Goal: Task Accomplishment & Management: Use online tool/utility

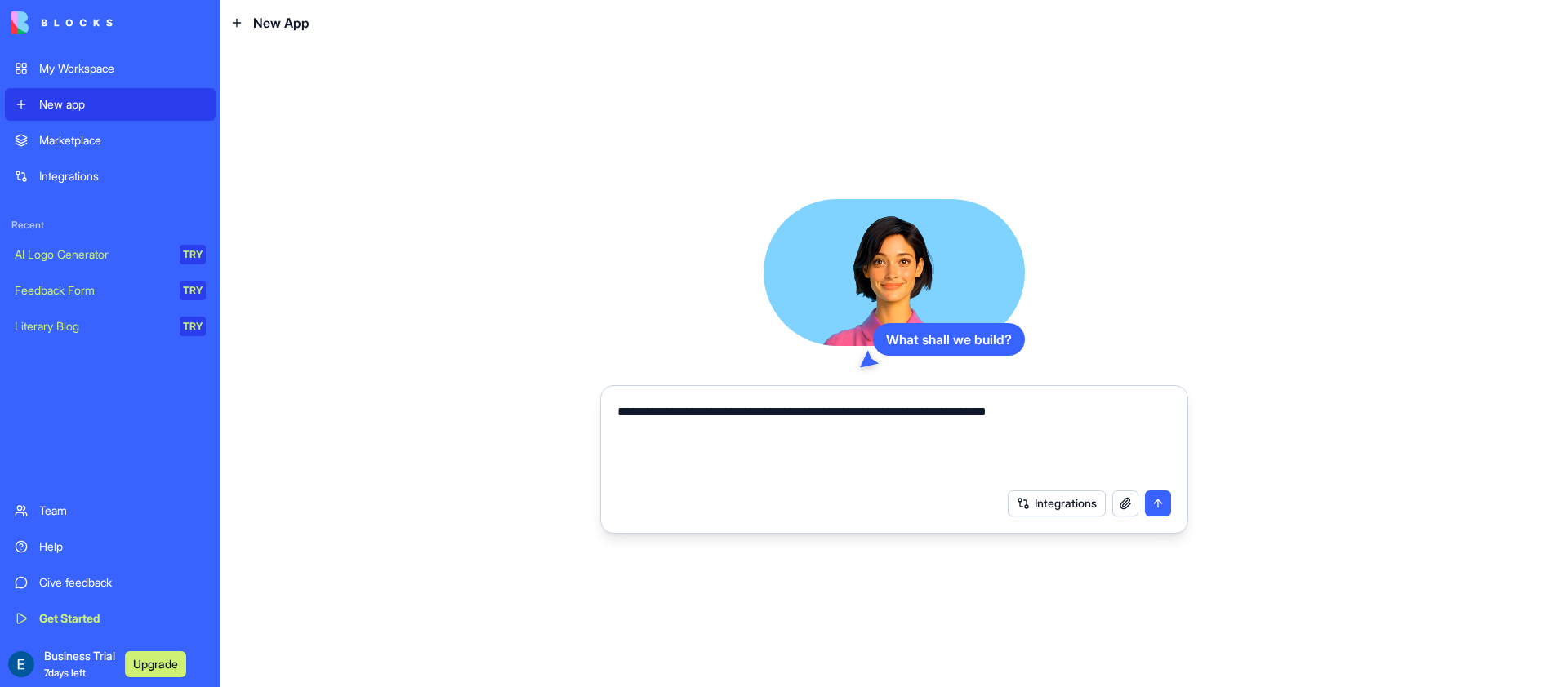
paste textarea "**********"
type textarea "**********"
click at [1160, 513] on button "submit" at bounding box center [1158, 503] width 26 height 26
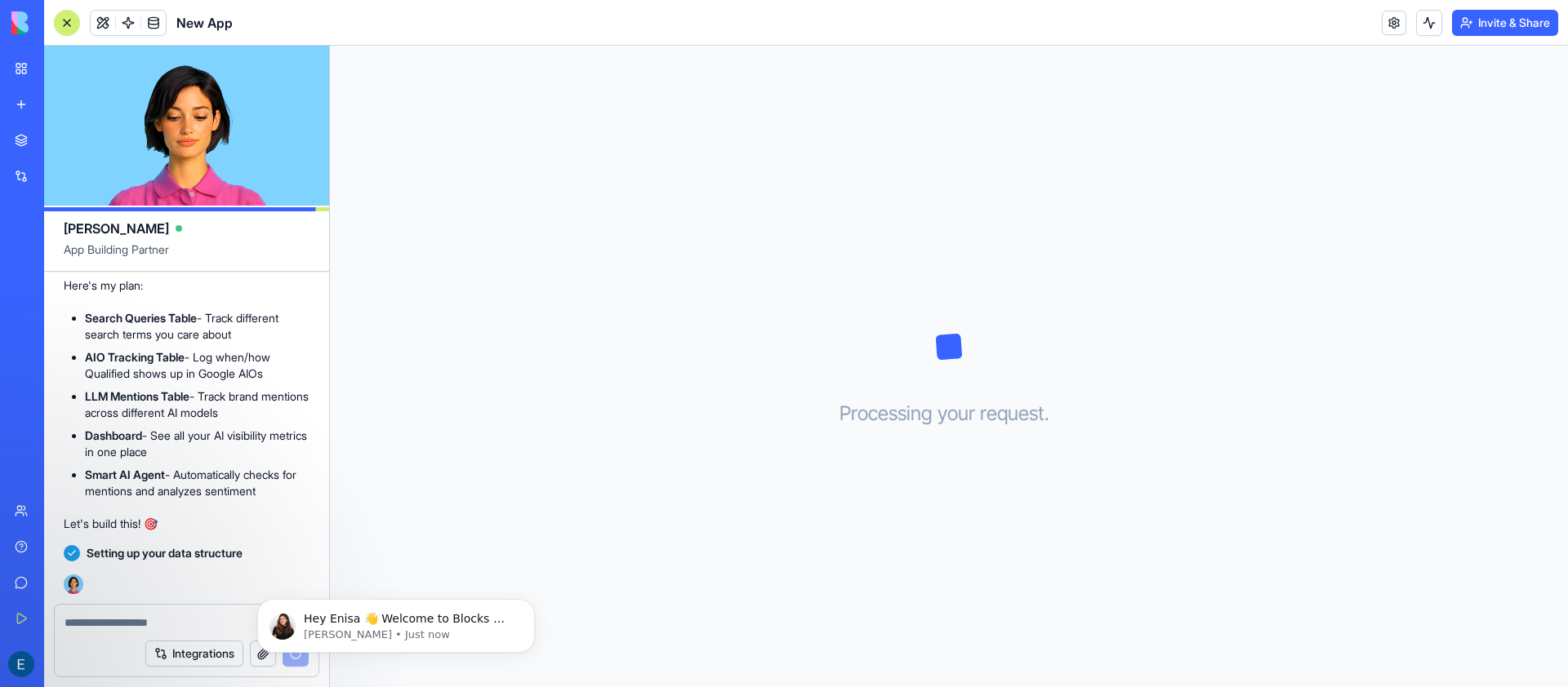
scroll to position [517, 0]
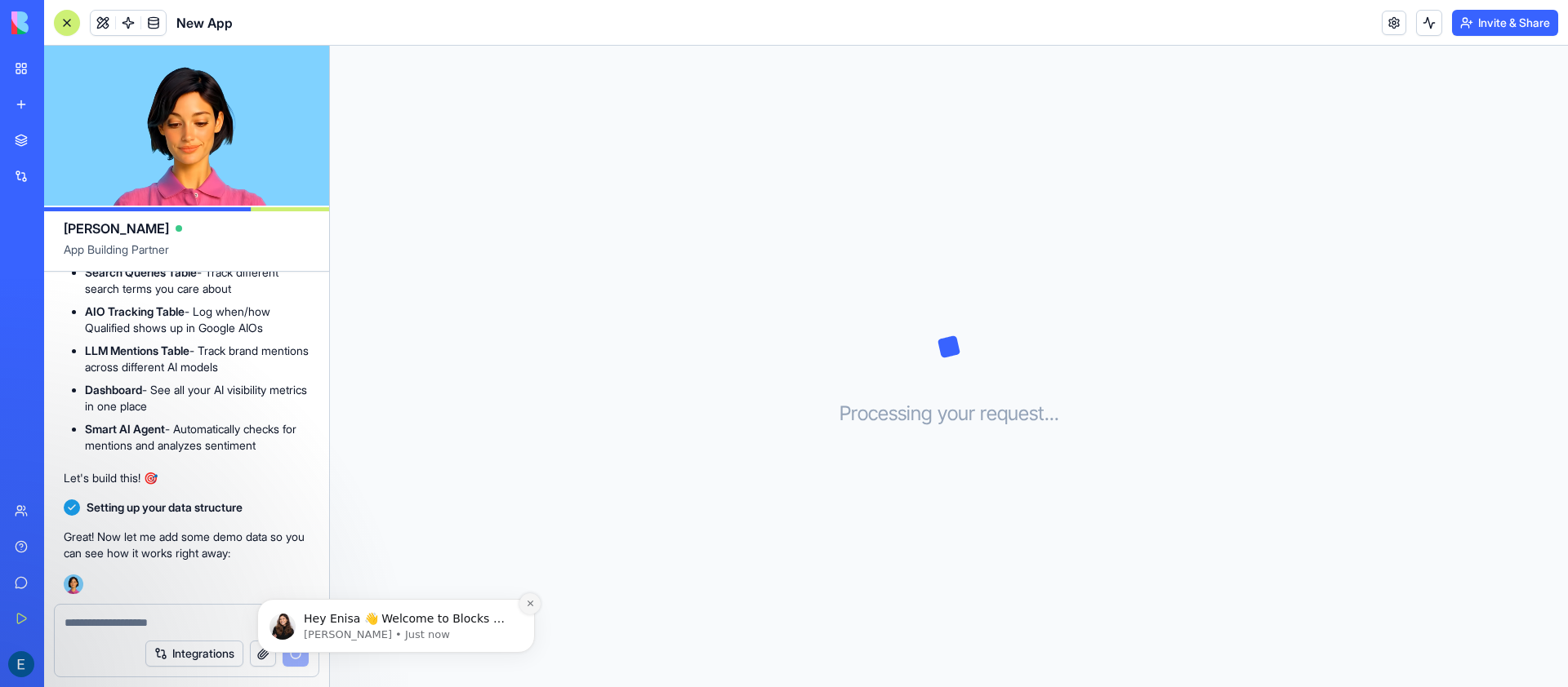
click at [531, 610] on button "Dismiss notification" at bounding box center [529, 604] width 21 height 21
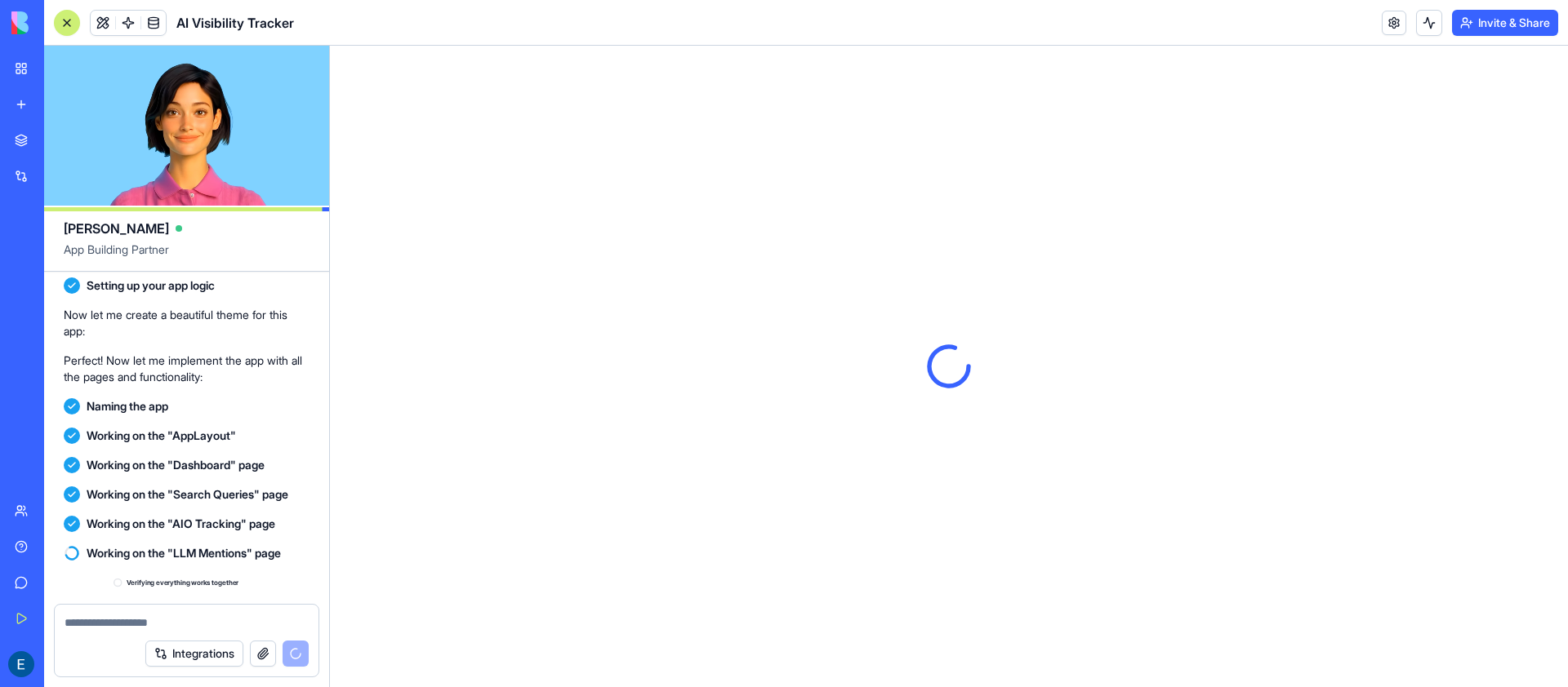
scroll to position [889, 0]
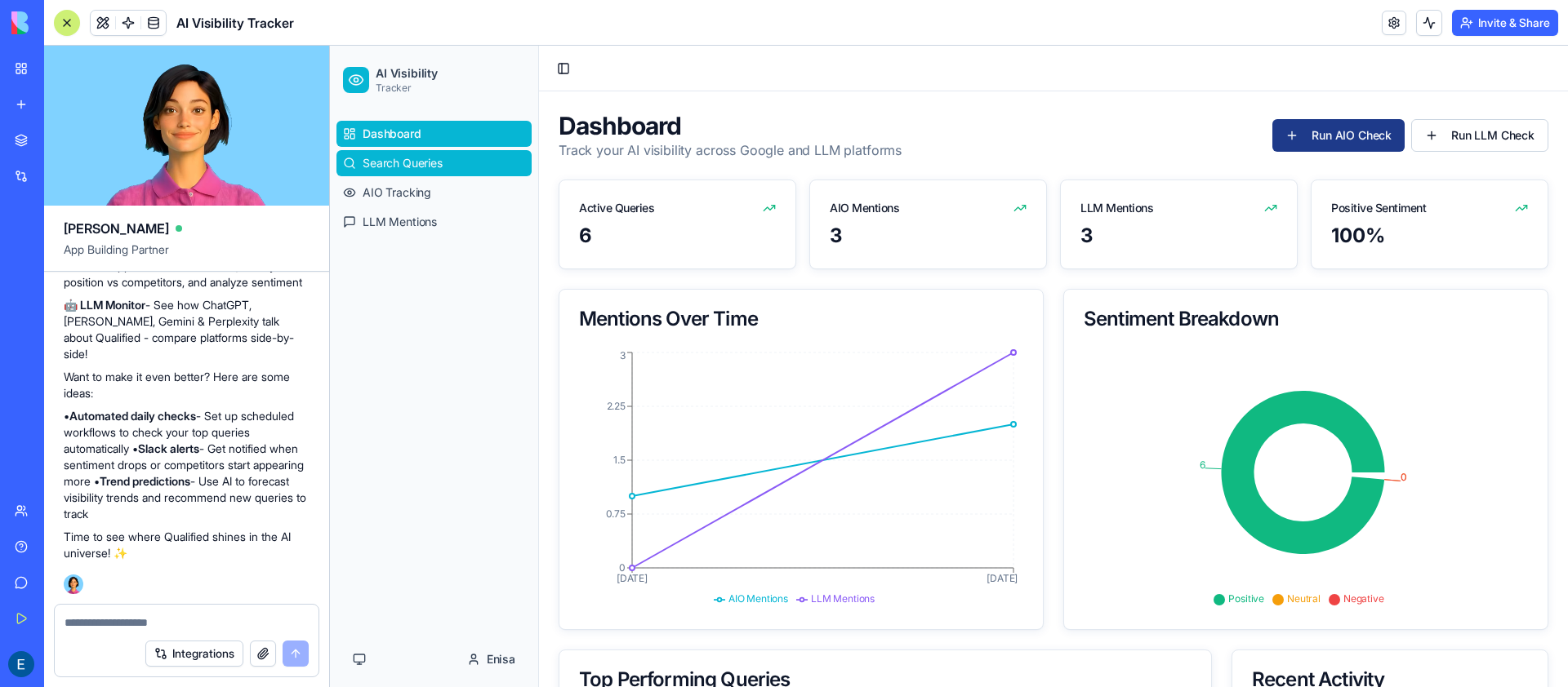
click at [418, 164] on span "Search Queries" at bounding box center [403, 164] width 80 height 16
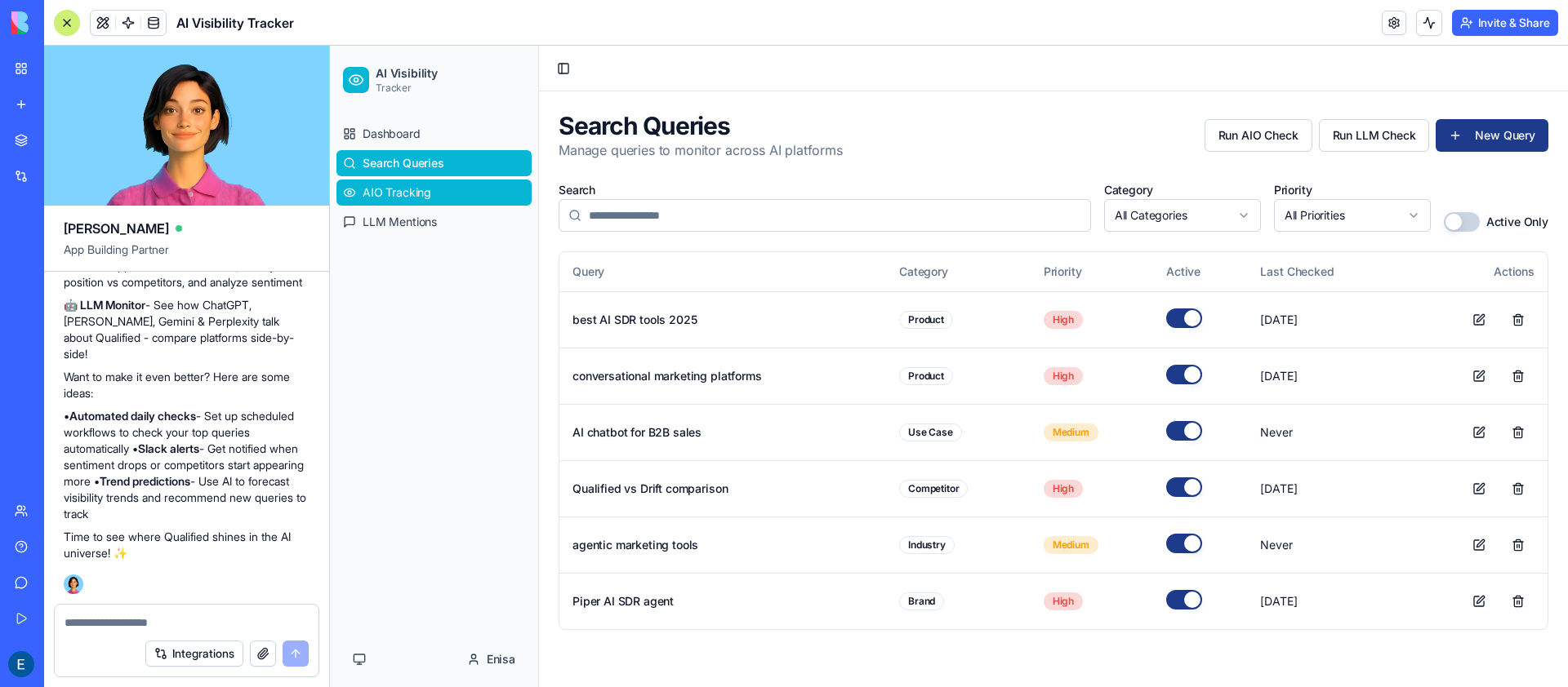
click at [372, 196] on span "AIO Tracking" at bounding box center [397, 193] width 69 height 16
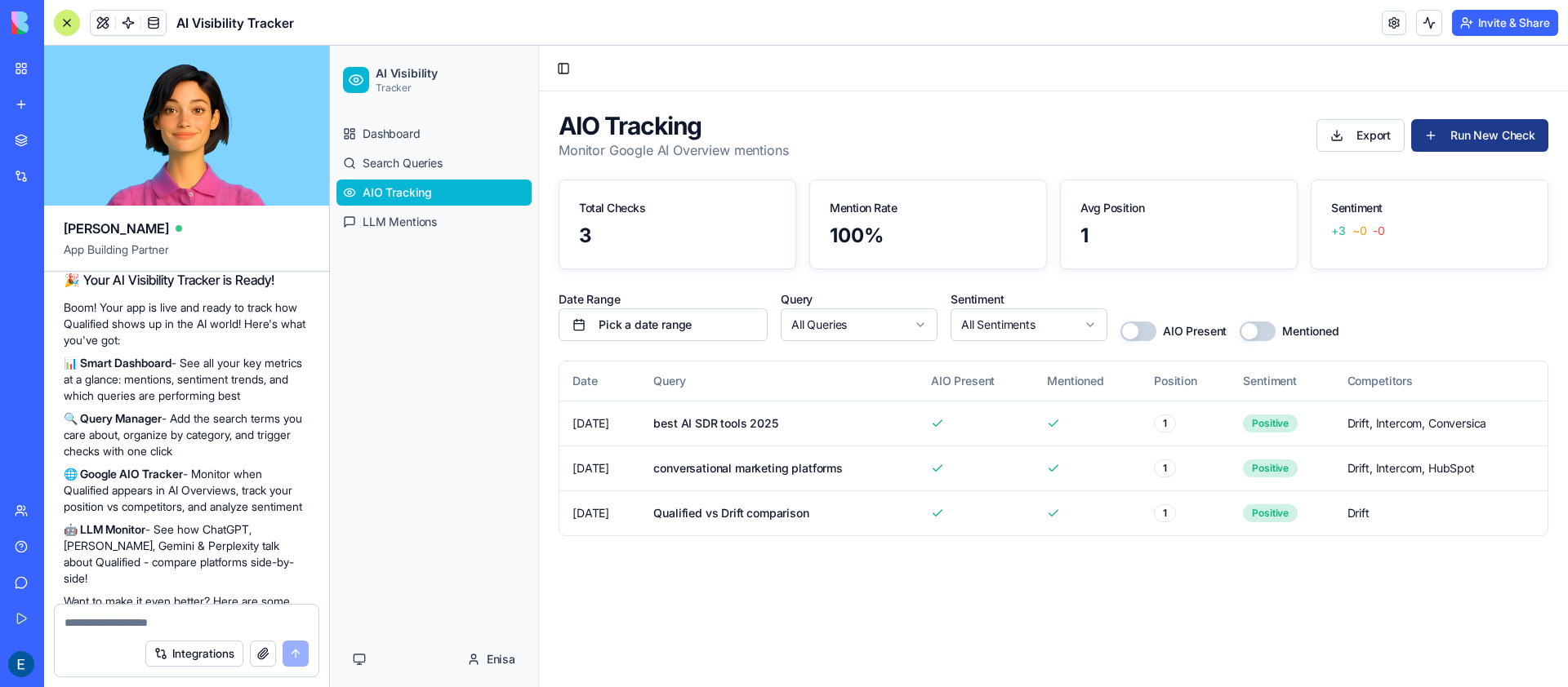
scroll to position [1199, 0]
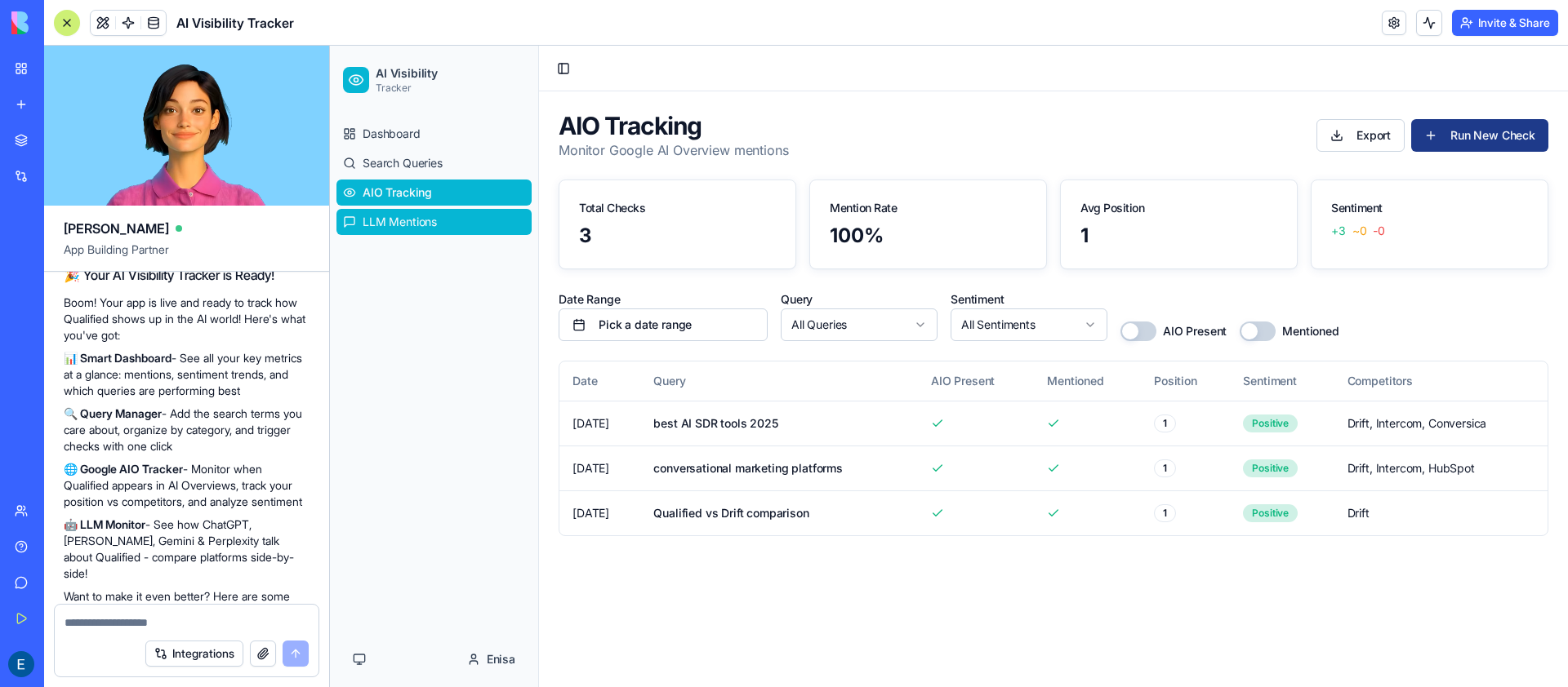
click at [387, 231] on link "LLM Mentions" at bounding box center [434, 222] width 196 height 26
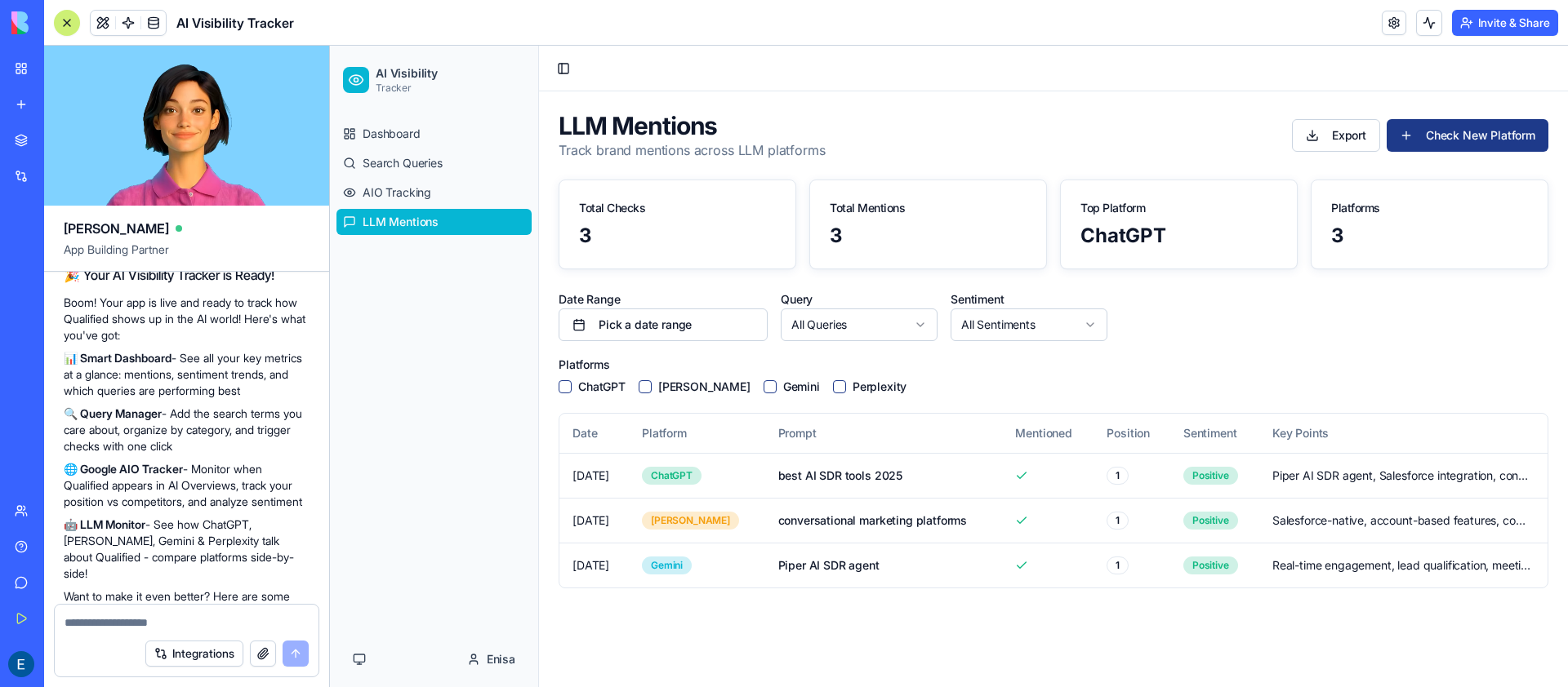
click at [1053, 324] on html "AI Visibility Tracker Dashboard Search Queries AIO Tracking LLM Mentions Enisa …" at bounding box center [948, 366] width 1238 height 641
click at [1254, 341] on html "AI Visibility Tracker Dashboard Search Queries AIO Tracking LLM Mentions Enisa …" at bounding box center [948, 366] width 1238 height 641
click at [405, 134] on span "Dashboard" at bounding box center [391, 134] width 58 height 16
